Goal: Communication & Community: Answer question/provide support

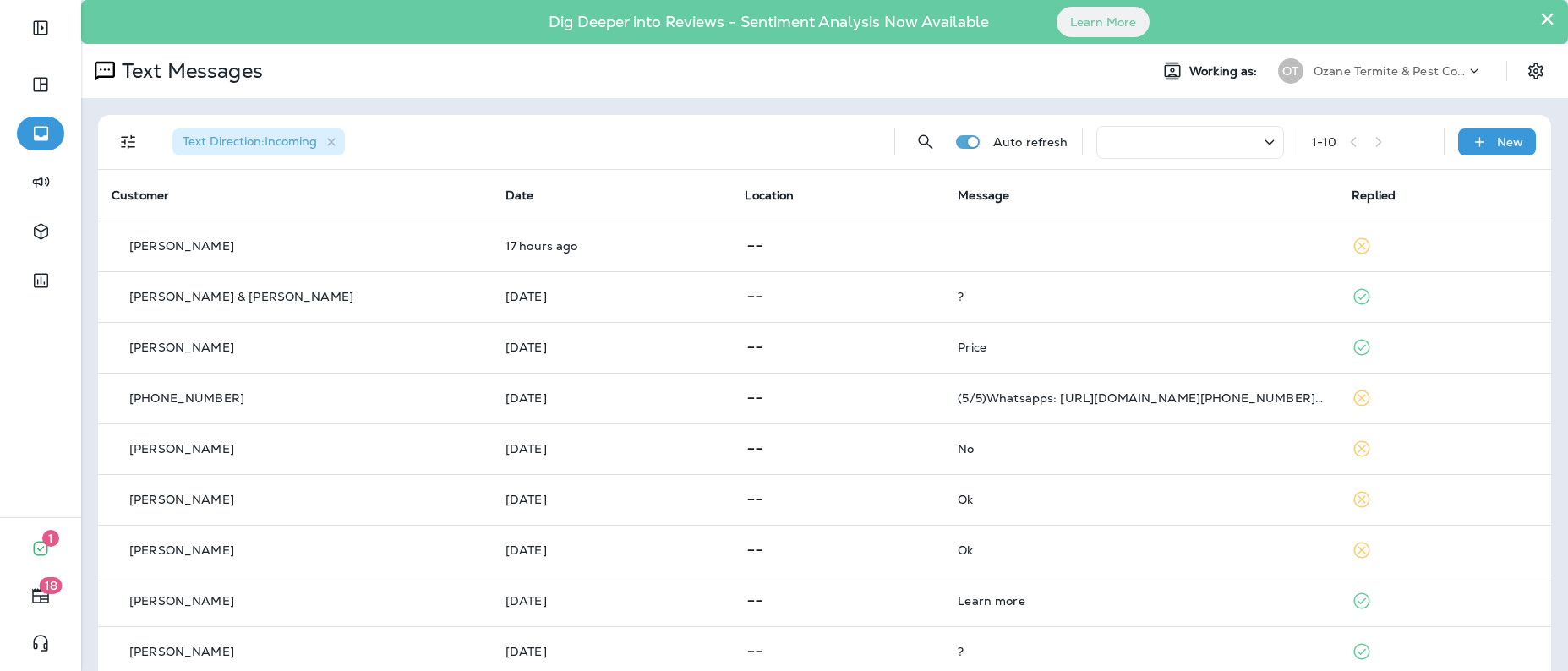
click at [1292, 71] on div "OT" at bounding box center [1291, 72] width 46 height 25
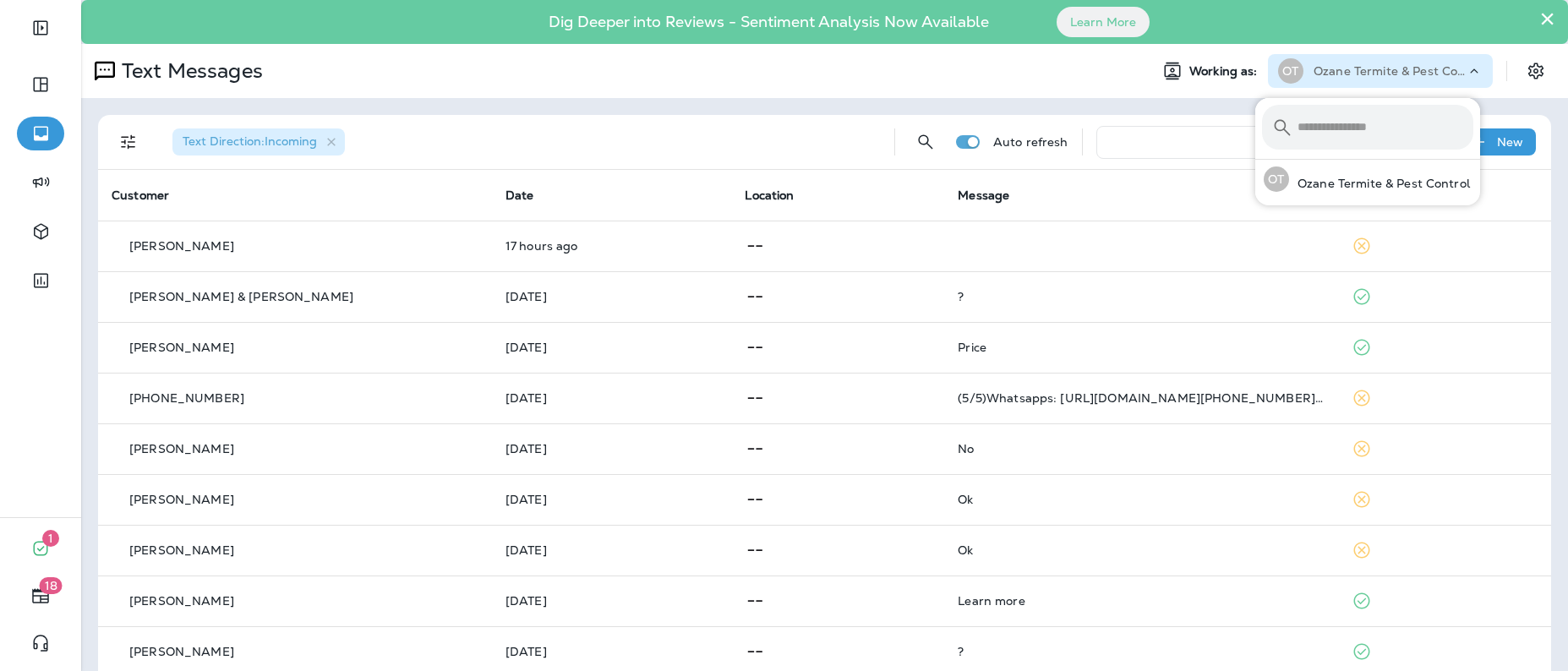
click at [1466, 72] on icon at bounding box center [1474, 71] width 17 height 17
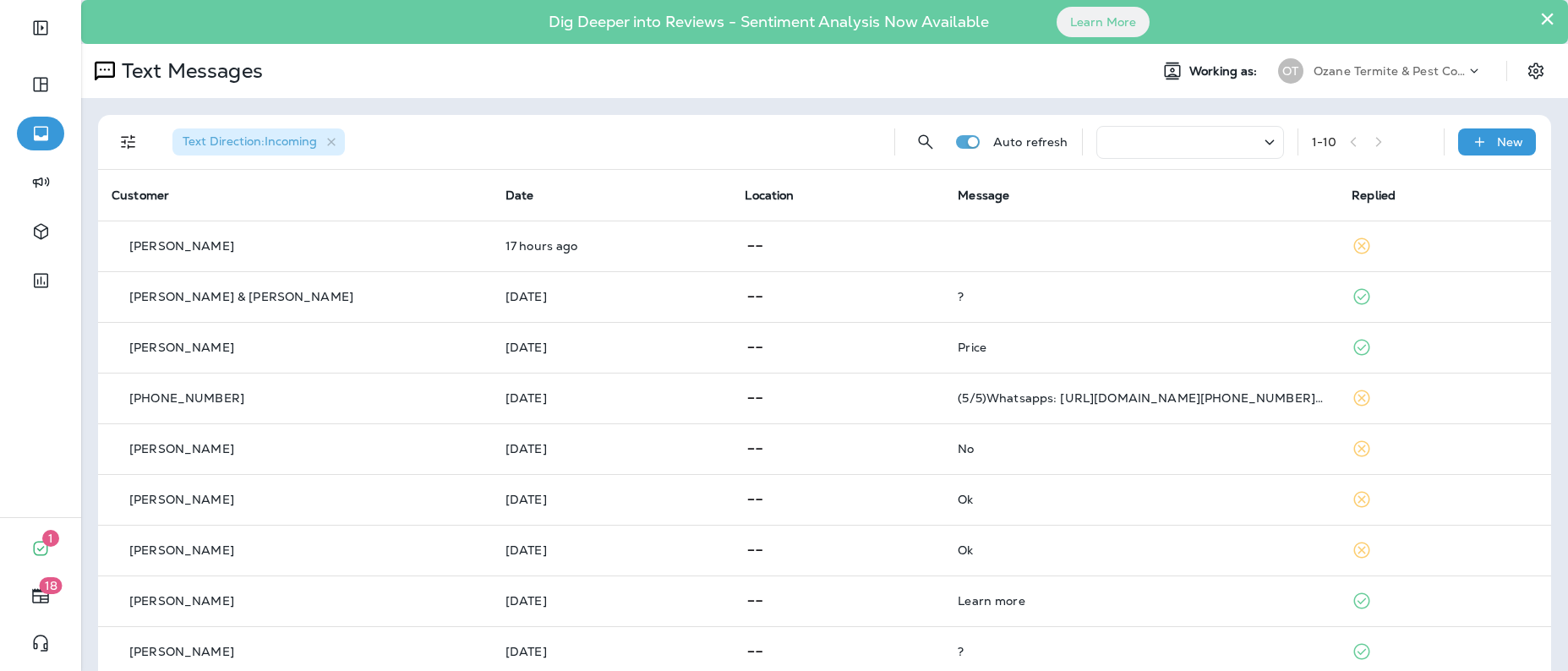
click at [1466, 72] on icon at bounding box center [1474, 71] width 17 height 17
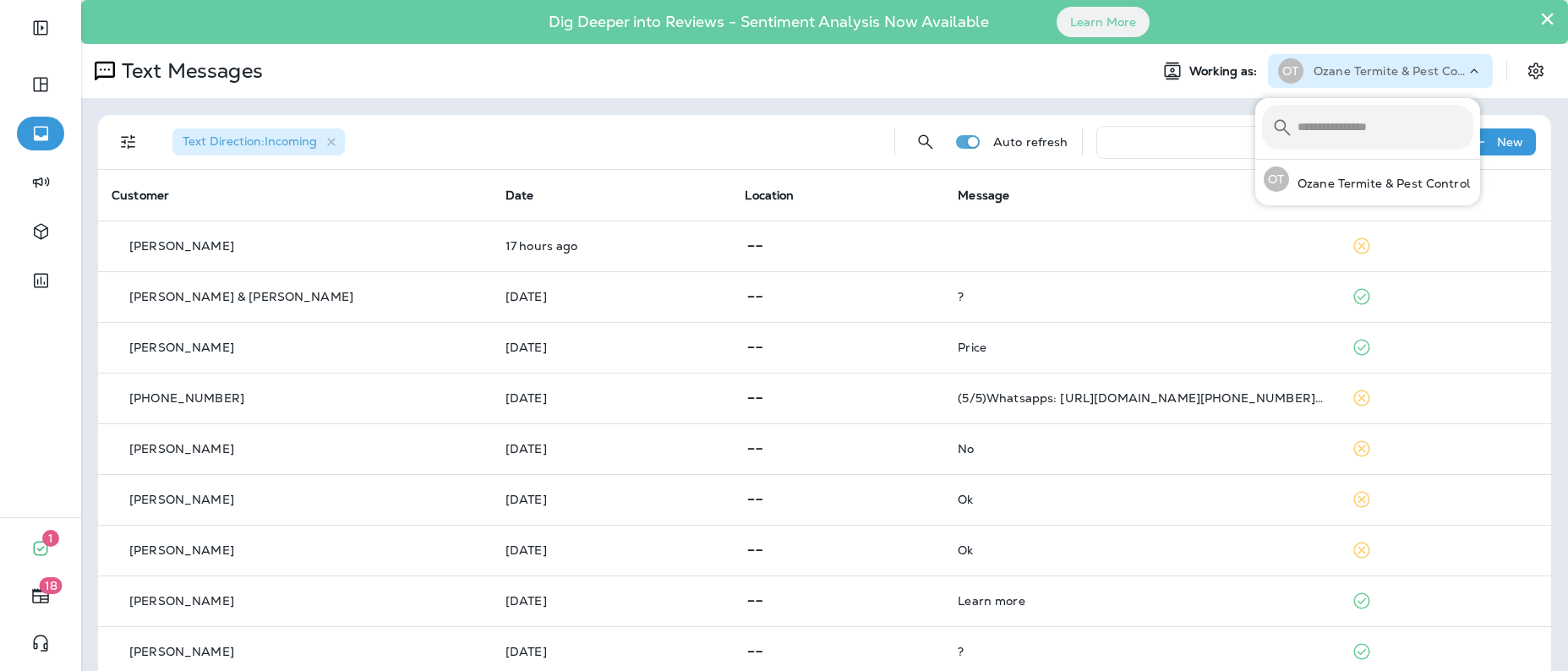
click at [1411, 72] on p "Ozane Termite & Pest Control" at bounding box center [1389, 72] width 152 height 14
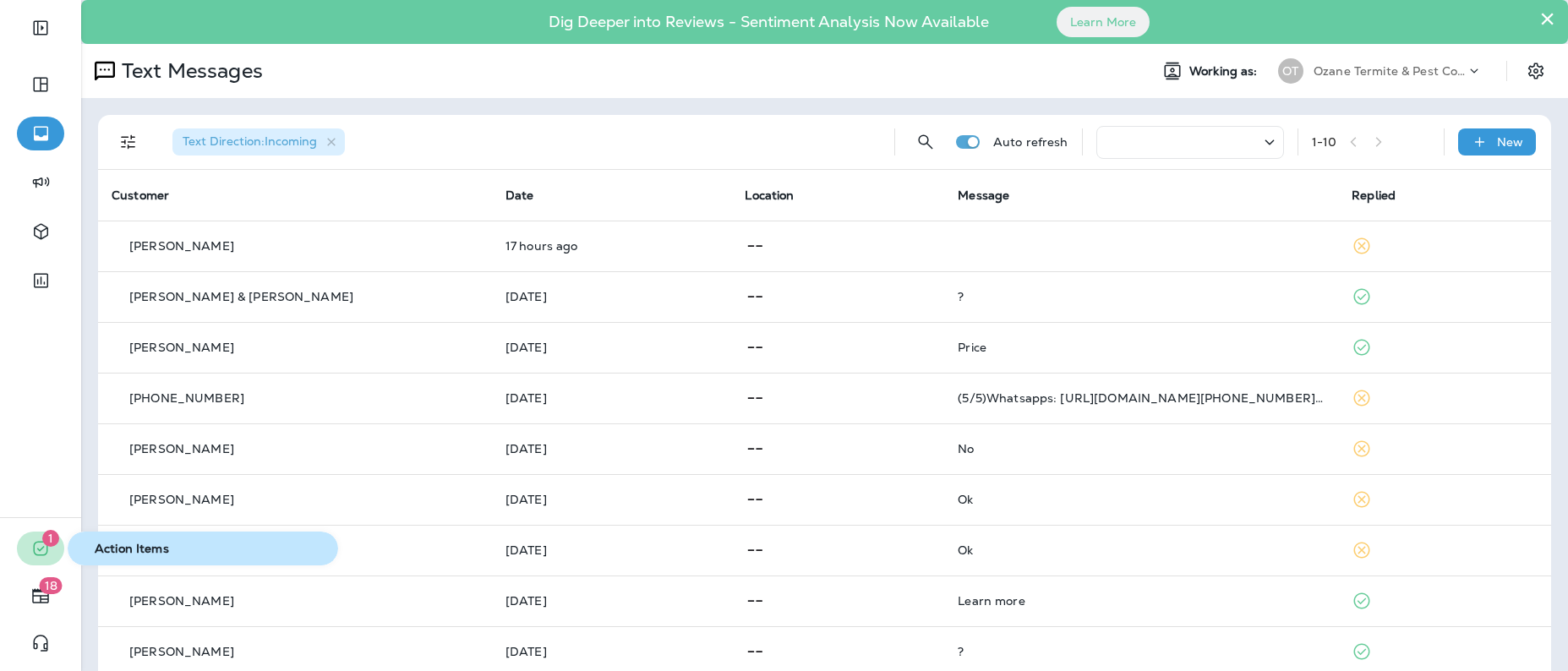
click at [41, 545] on icon "button" at bounding box center [40, 549] width 21 height 21
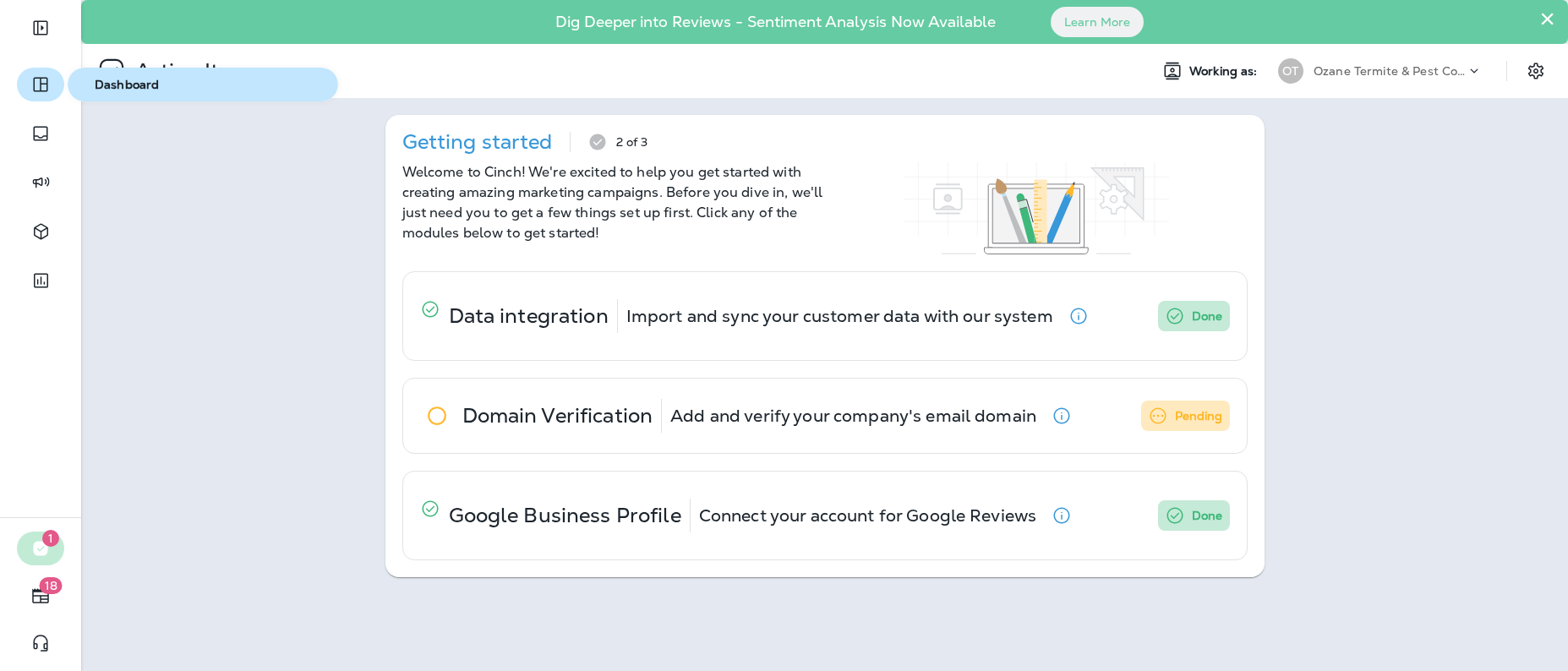
click at [35, 90] on icon "button" at bounding box center [40, 84] width 15 height 15
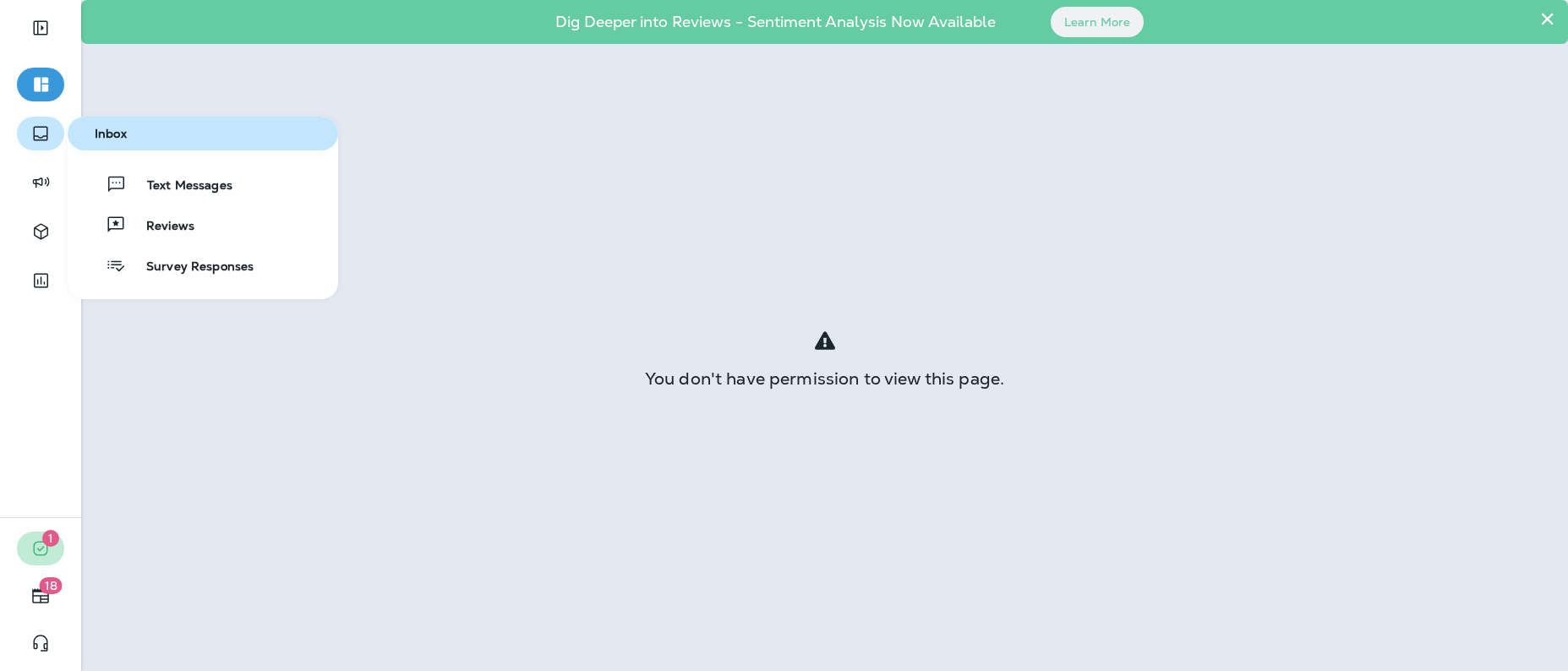
click at [41, 127] on icon "button" at bounding box center [40, 133] width 21 height 21
click at [162, 178] on span "Text Messages" at bounding box center [179, 186] width 106 height 16
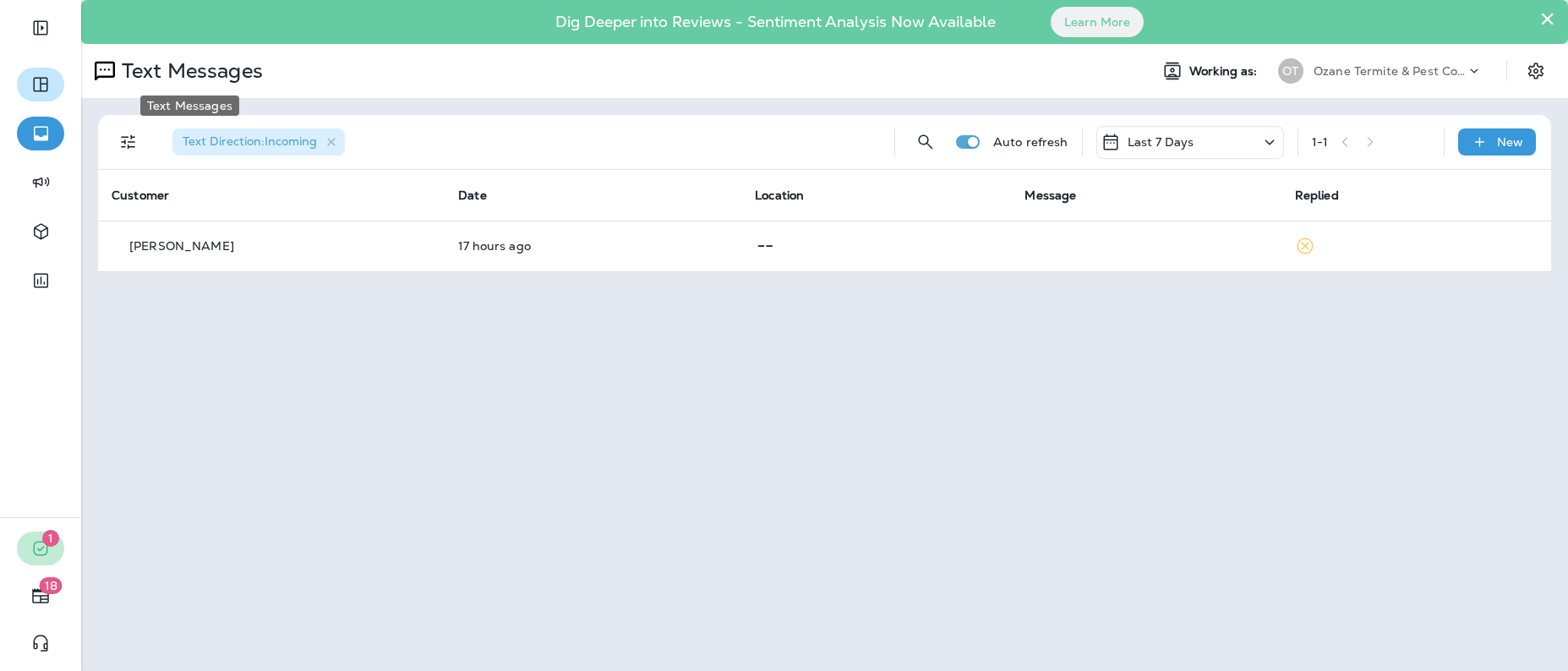
click at [133, 68] on p "Text Messages" at bounding box center [188, 72] width 148 height 25
drag, startPoint x: 40, startPoint y: 0, endPoint x: 343, endPoint y: 36, distance: 305.1
click at [343, 36] on div "Dig Deeper into Reviews - Sentiment Analysis Now Available Learn More" at bounding box center [824, 22] width 1470 height 35
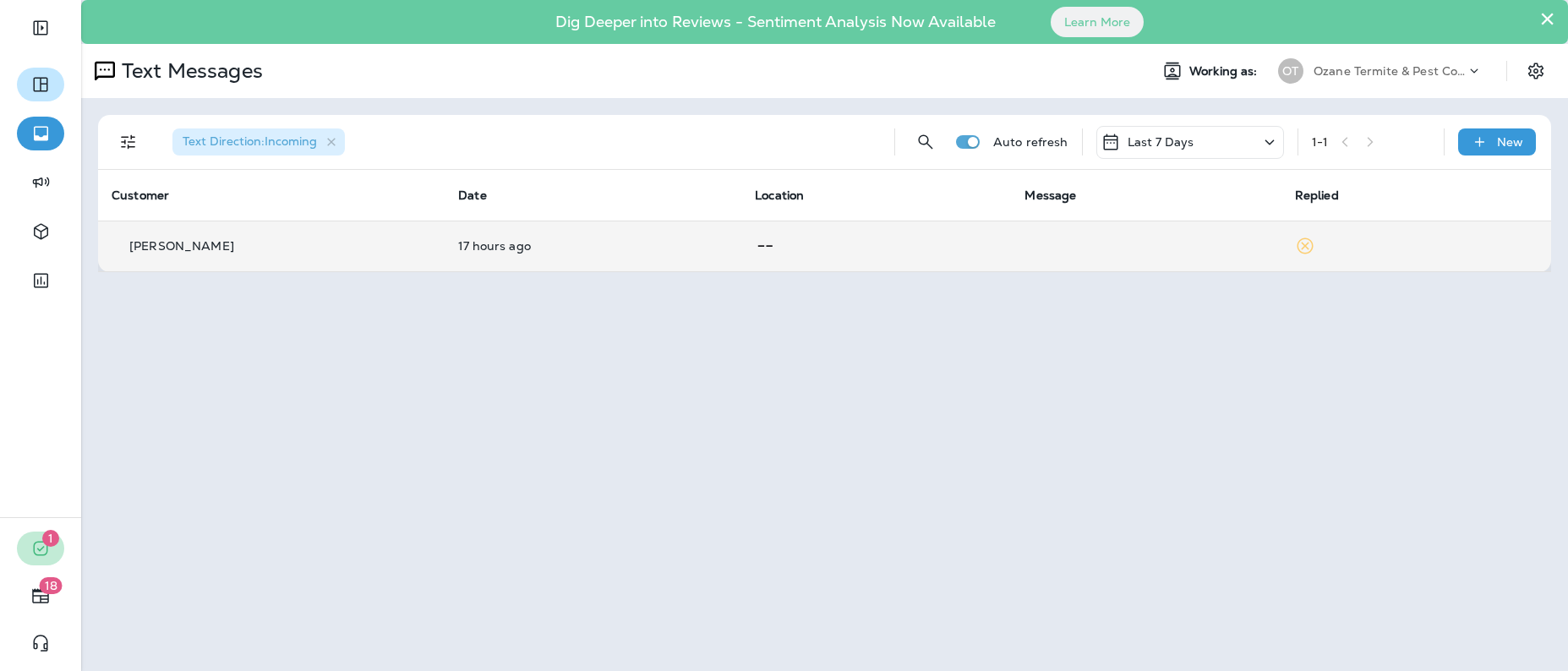
click at [366, 245] on div "[PERSON_NAME]" at bounding box center [271, 247] width 319 height 18
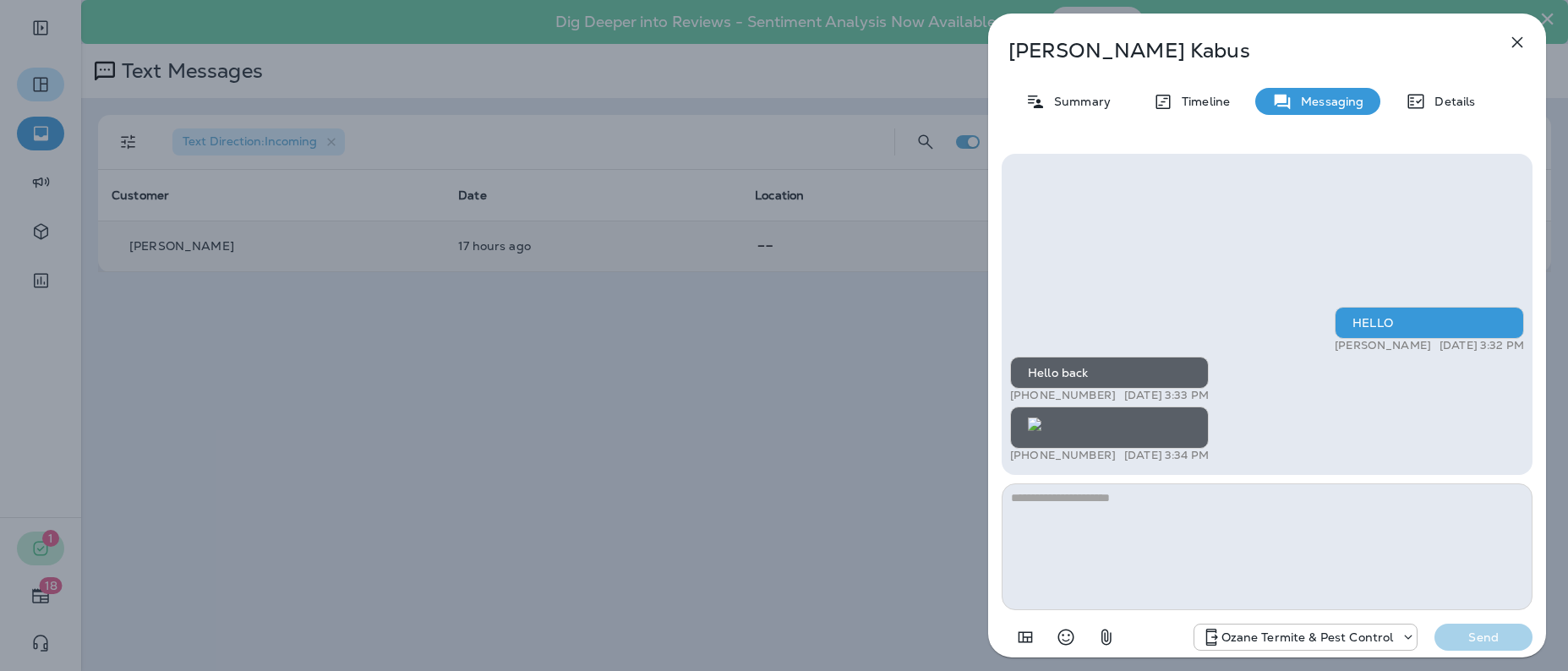
click at [1350, 104] on p "Messaging" at bounding box center [1328, 102] width 71 height 14
click at [1311, 643] on p "Ozane Termite & Pest Control" at bounding box center [1307, 638] width 172 height 14
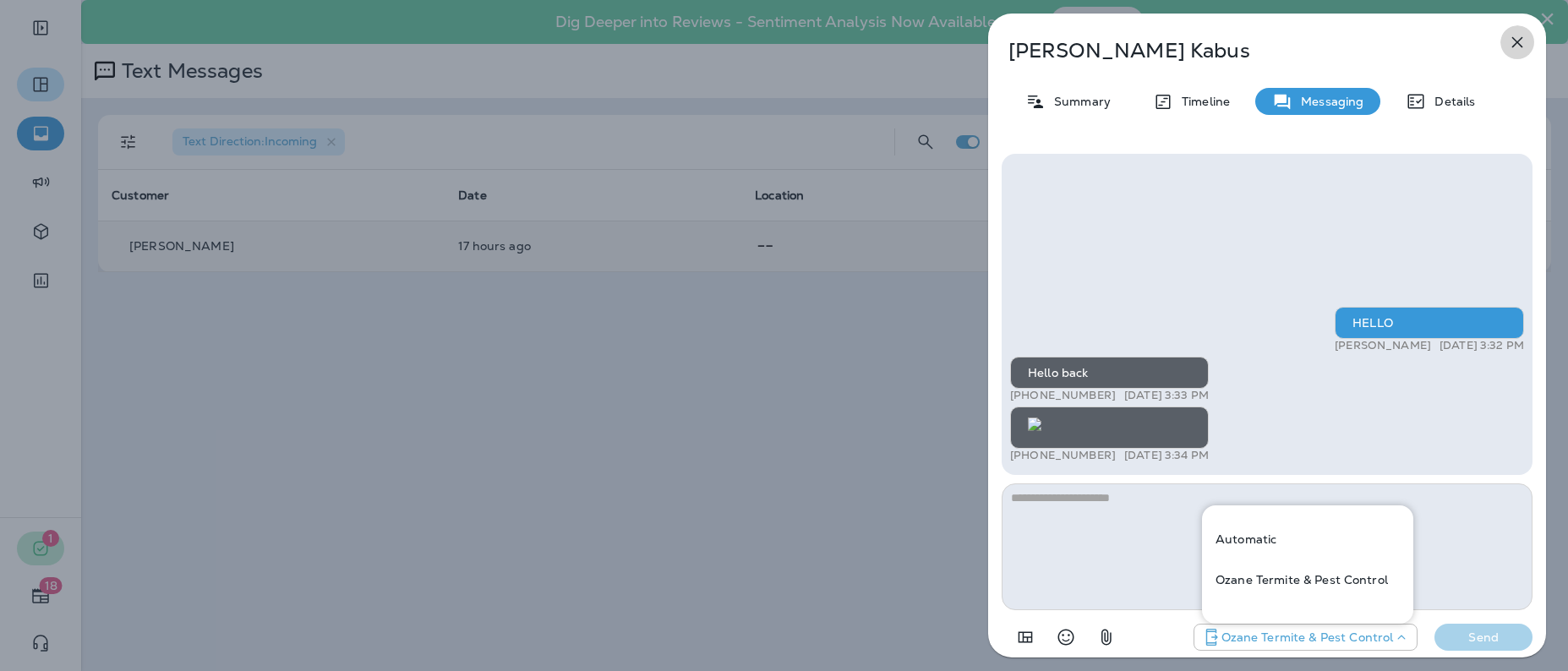
click at [1518, 46] on icon "button" at bounding box center [1517, 42] width 21 height 21
